Goal: Obtain resource: Download file/media

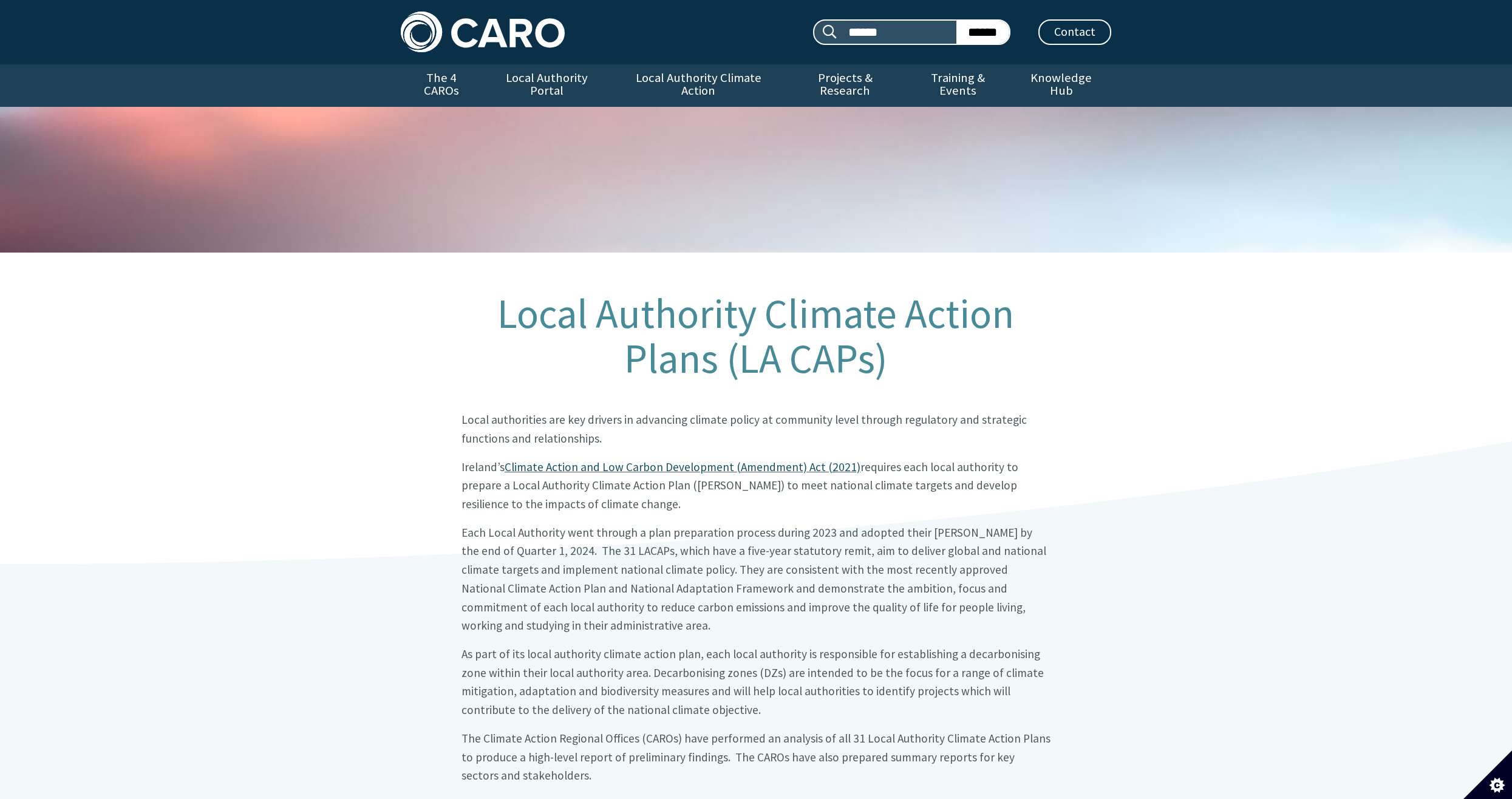
scroll to position [708, 0]
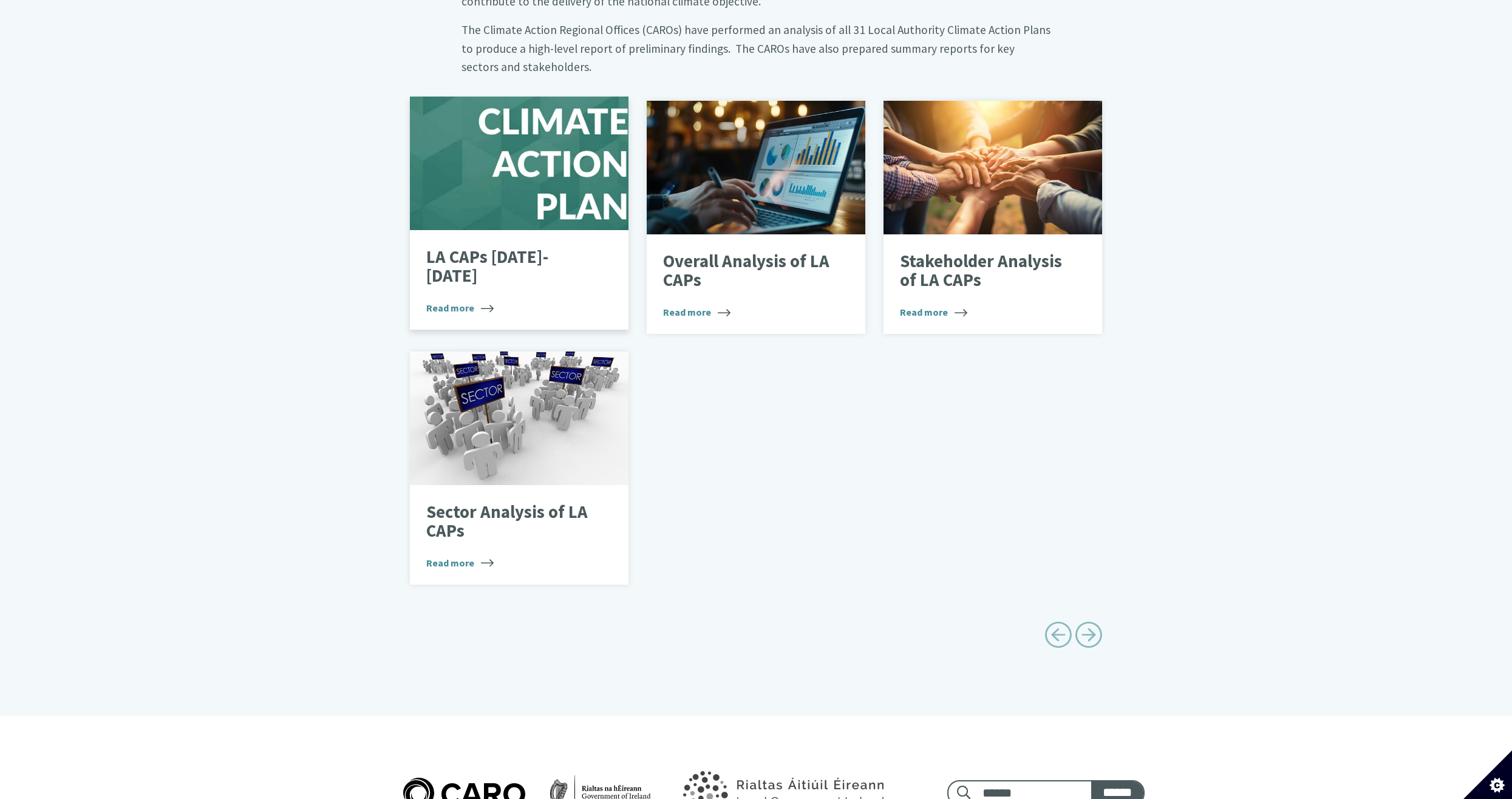
drag, startPoint x: 0, startPoint y: 0, endPoint x: 587, endPoint y: 259, distance: 641.6
click at [587, 259] on div "LA CAPs 2024-2029 Read more" at bounding box center [519, 279] width 219 height 100
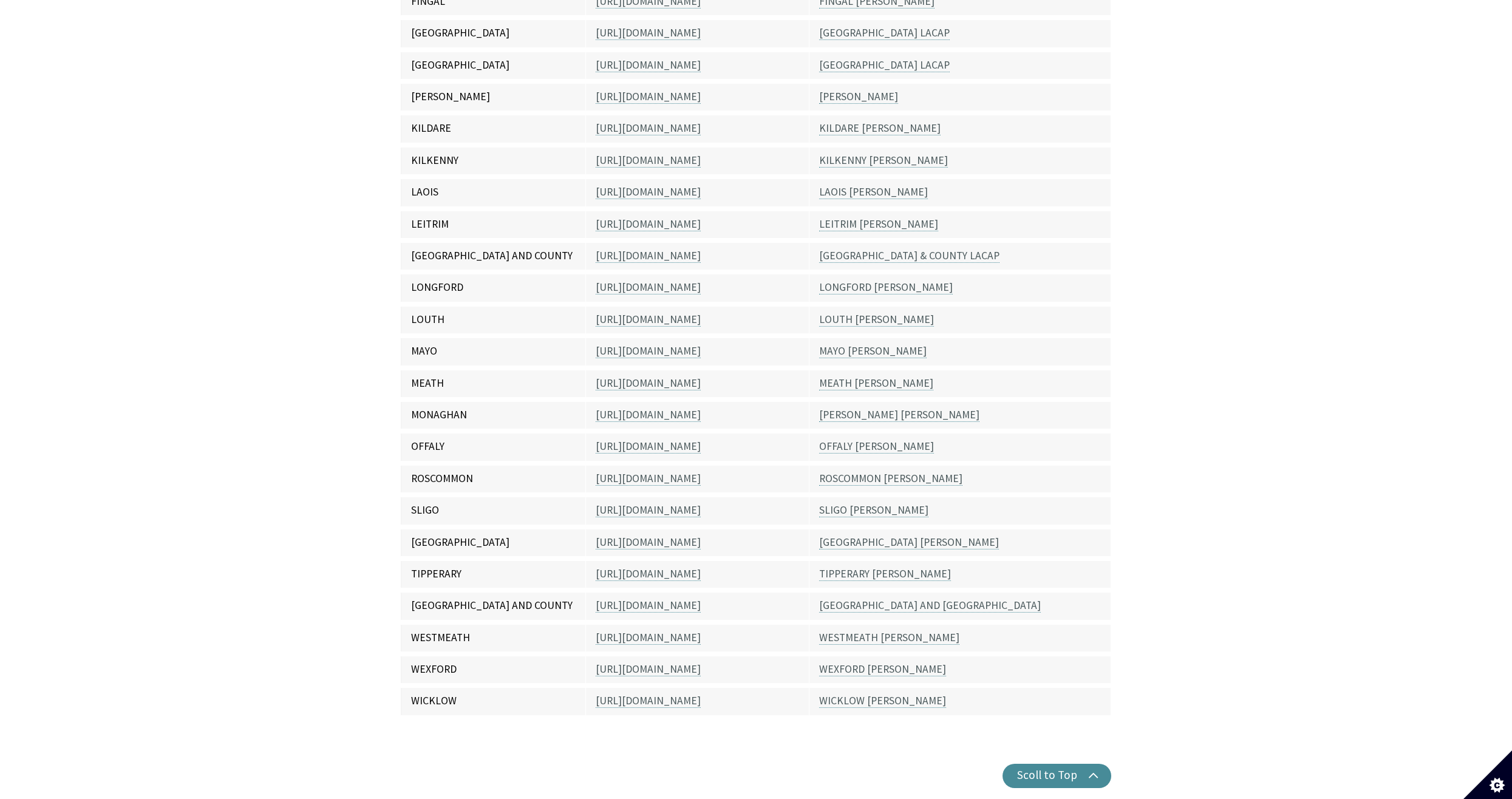
scroll to position [706, 0]
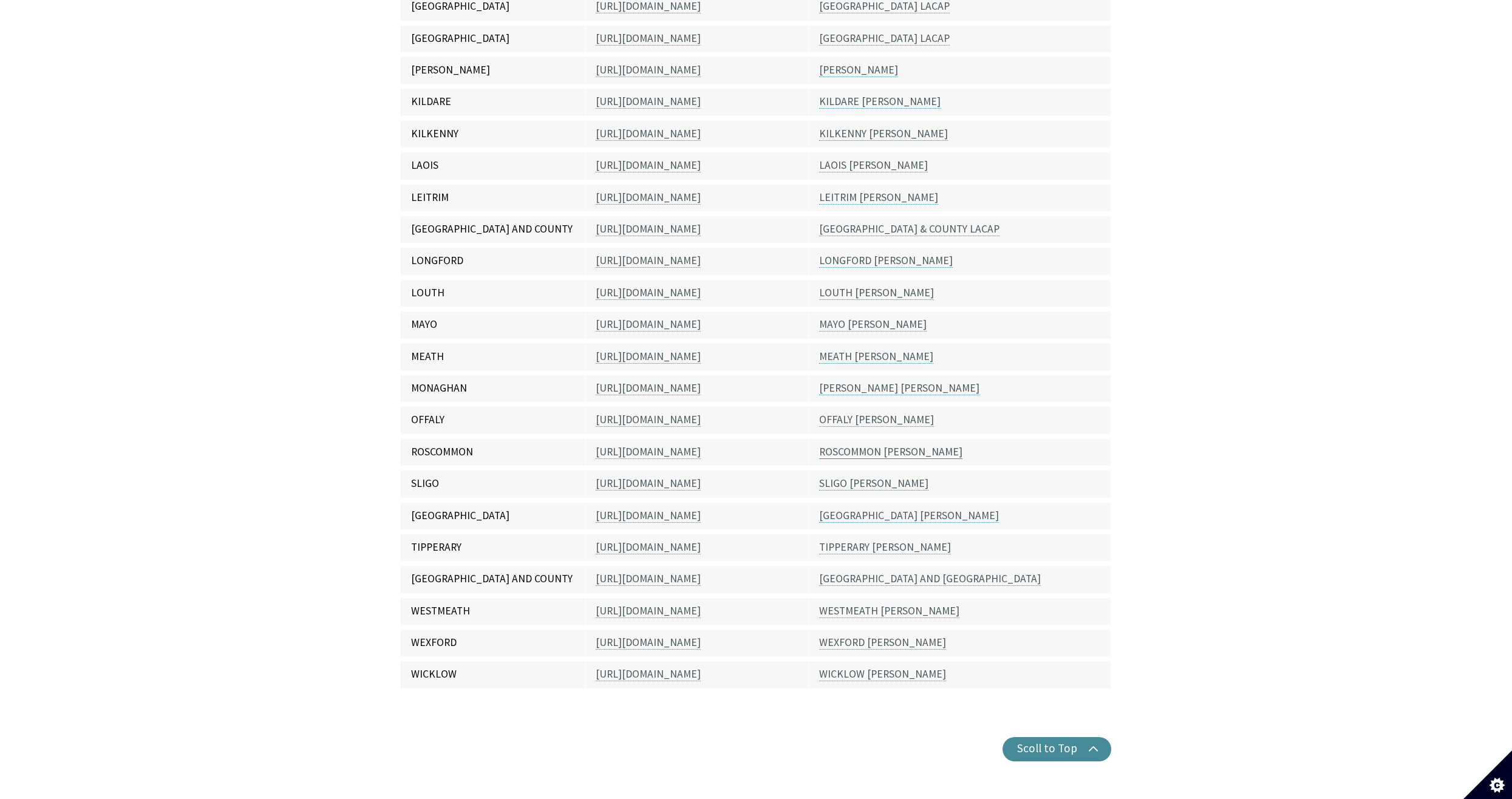
click at [851, 445] on link "ROSCOMMON [PERSON_NAME]" at bounding box center [890, 451] width 143 height 14
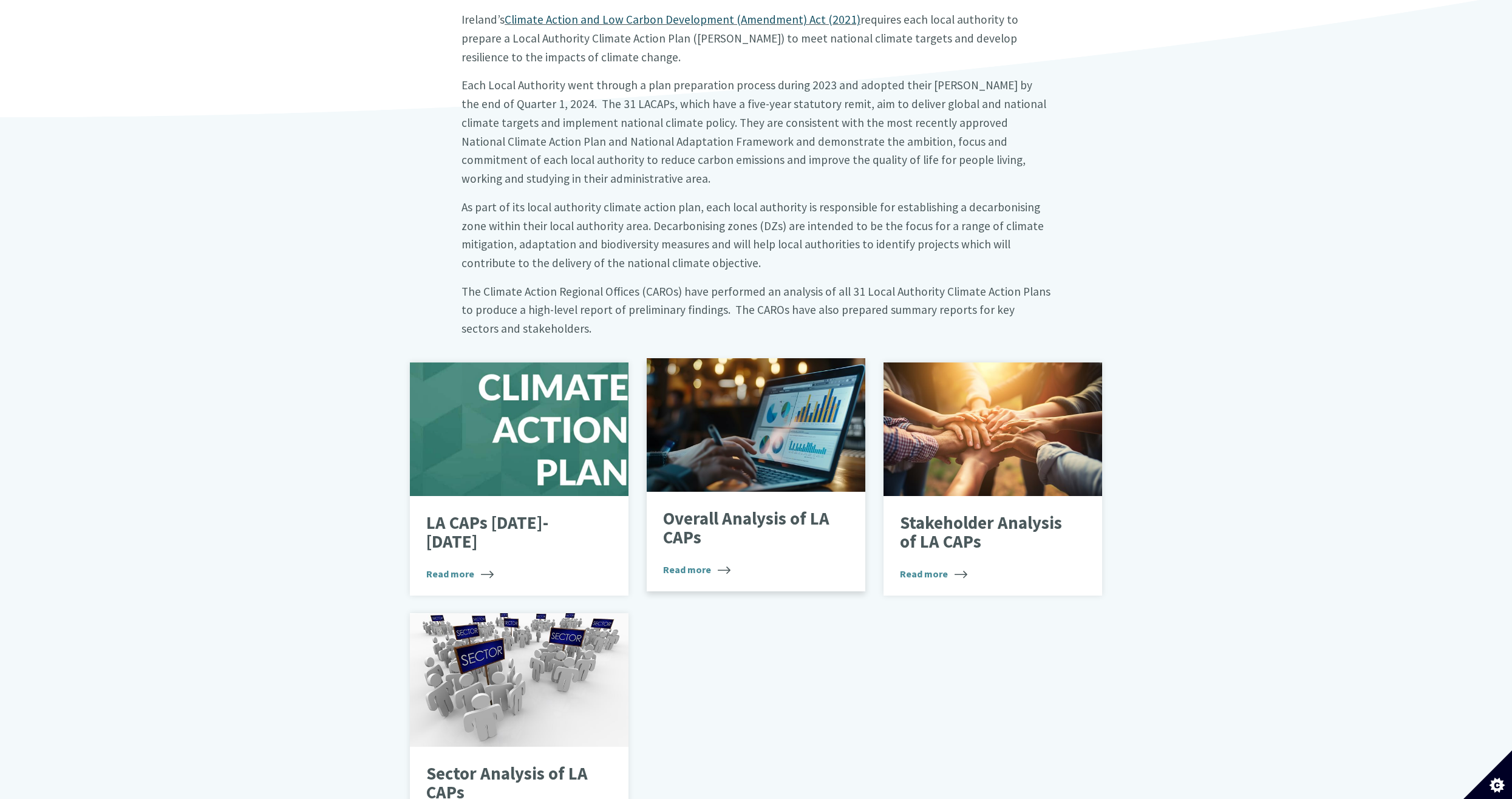
scroll to position [434, 0]
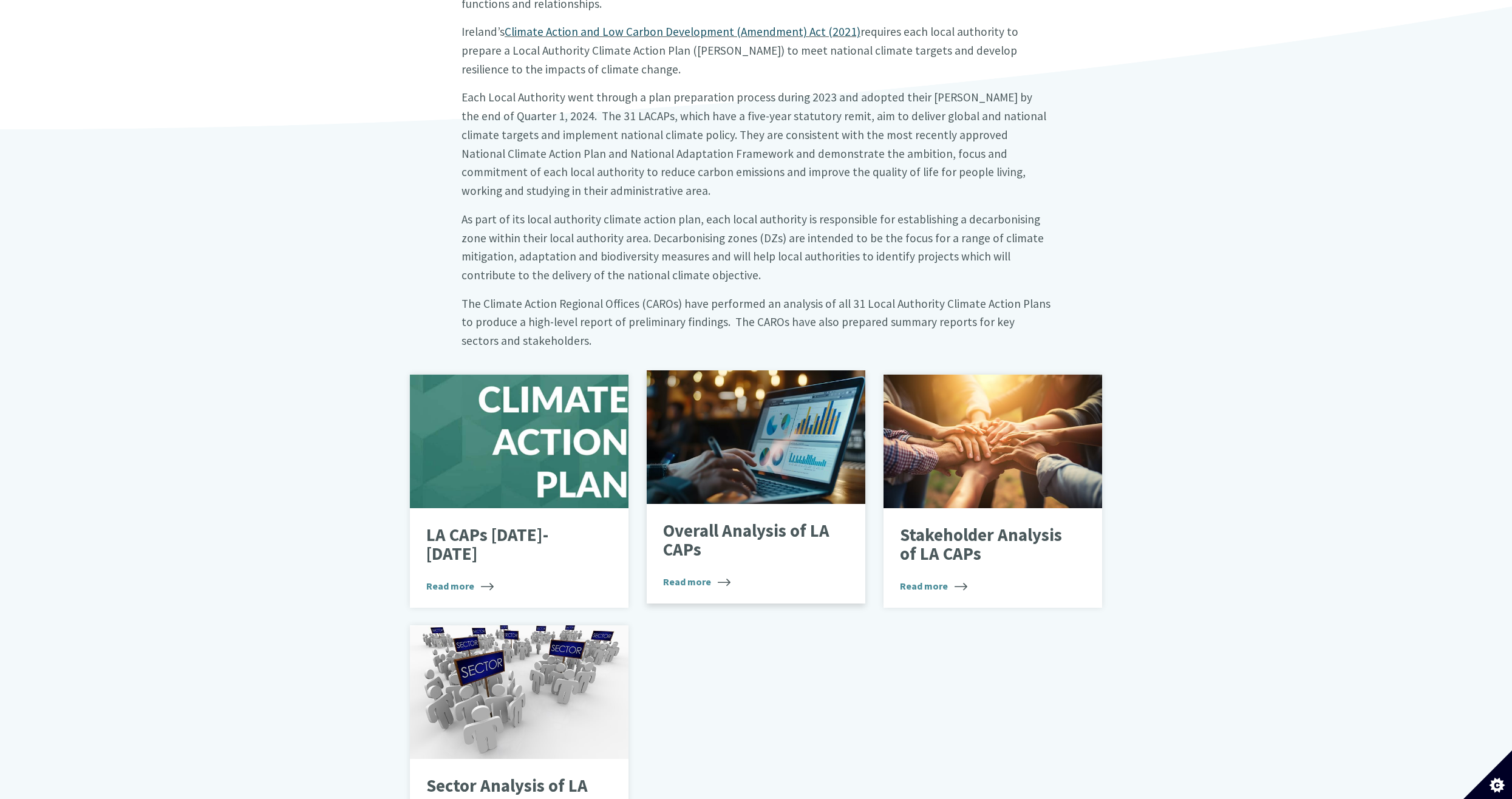
click at [760, 417] on div at bounding box center [756, 437] width 219 height 133
